Goal: Find specific page/section

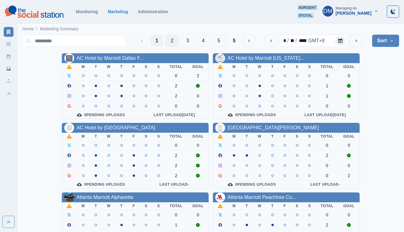
click at [179, 39] on button "2" at bounding box center [172, 41] width 13 height 12
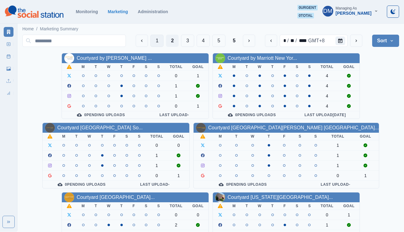
click at [164, 35] on button "1" at bounding box center [157, 41] width 13 height 12
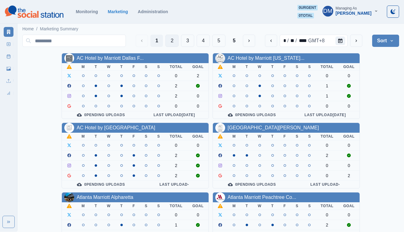
click at [179, 36] on button "2" at bounding box center [172, 41] width 13 height 12
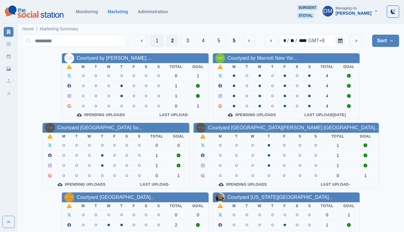
click at [164, 40] on button "1" at bounding box center [157, 41] width 13 height 12
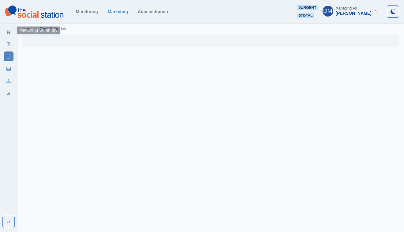
click at [10, 28] on link "Marketing Summary" at bounding box center [9, 32] width 10 height 10
